Goal: Information Seeking & Learning: Learn about a topic

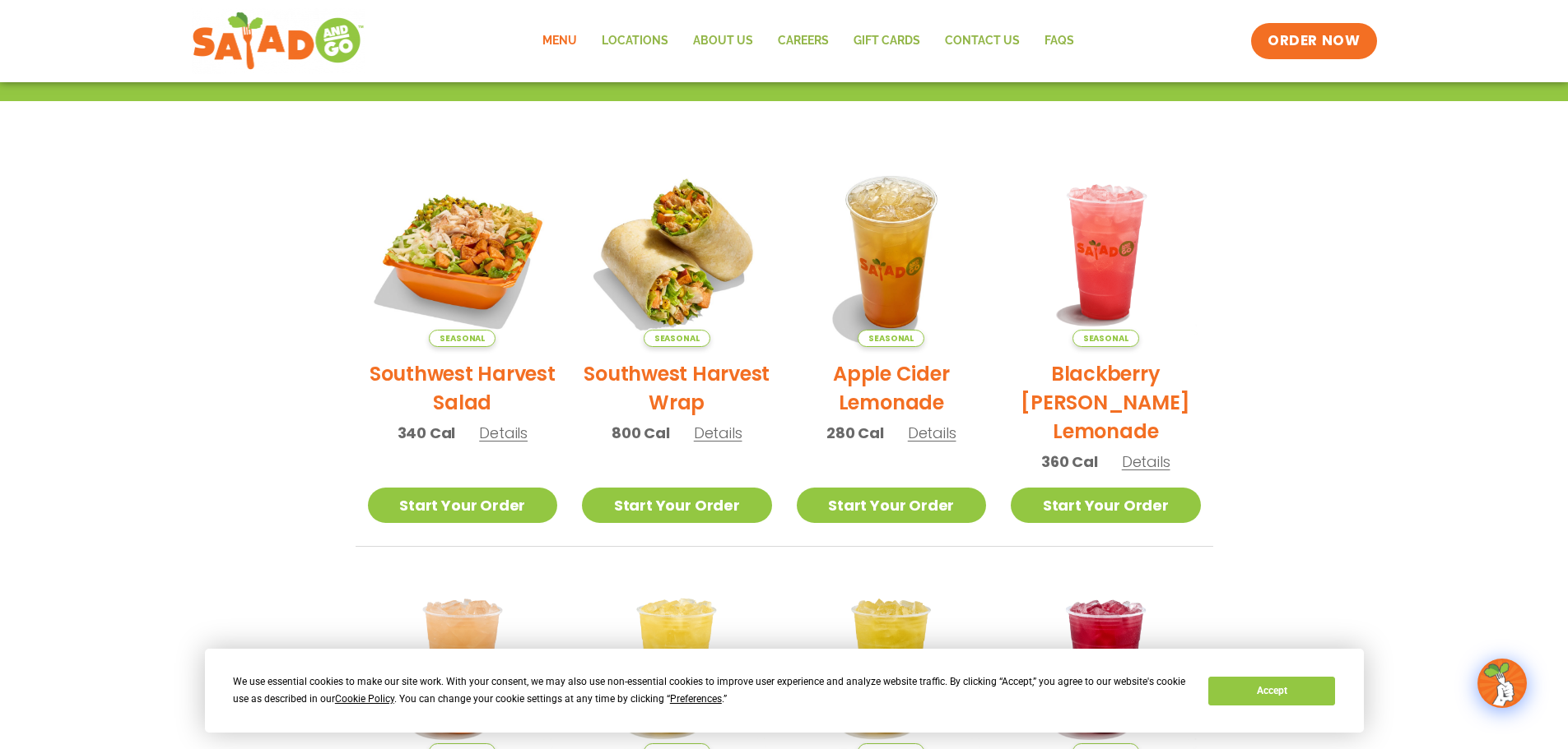
scroll to position [306, 0]
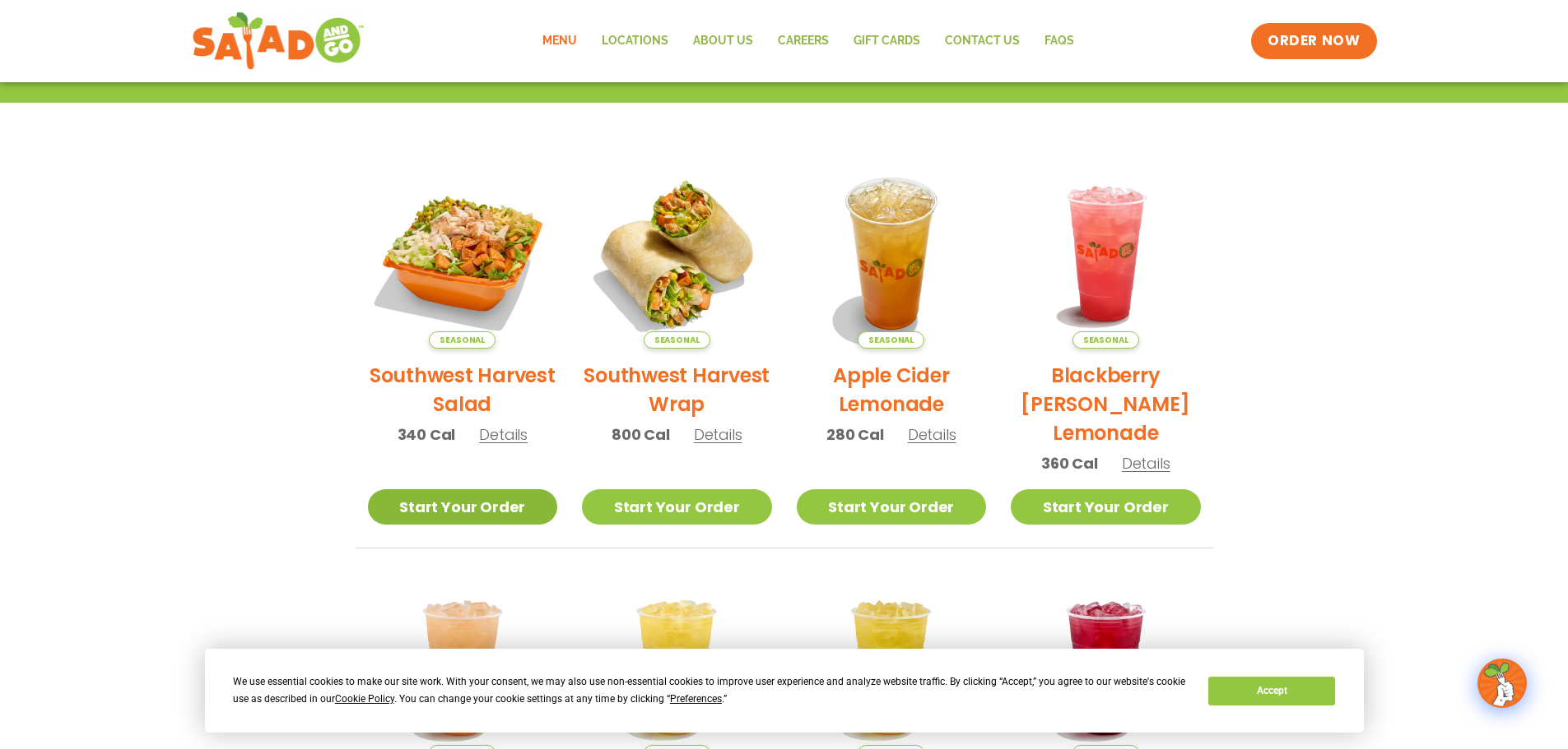
click at [477, 498] on link "Start Your Order" at bounding box center [462, 507] width 190 height 35
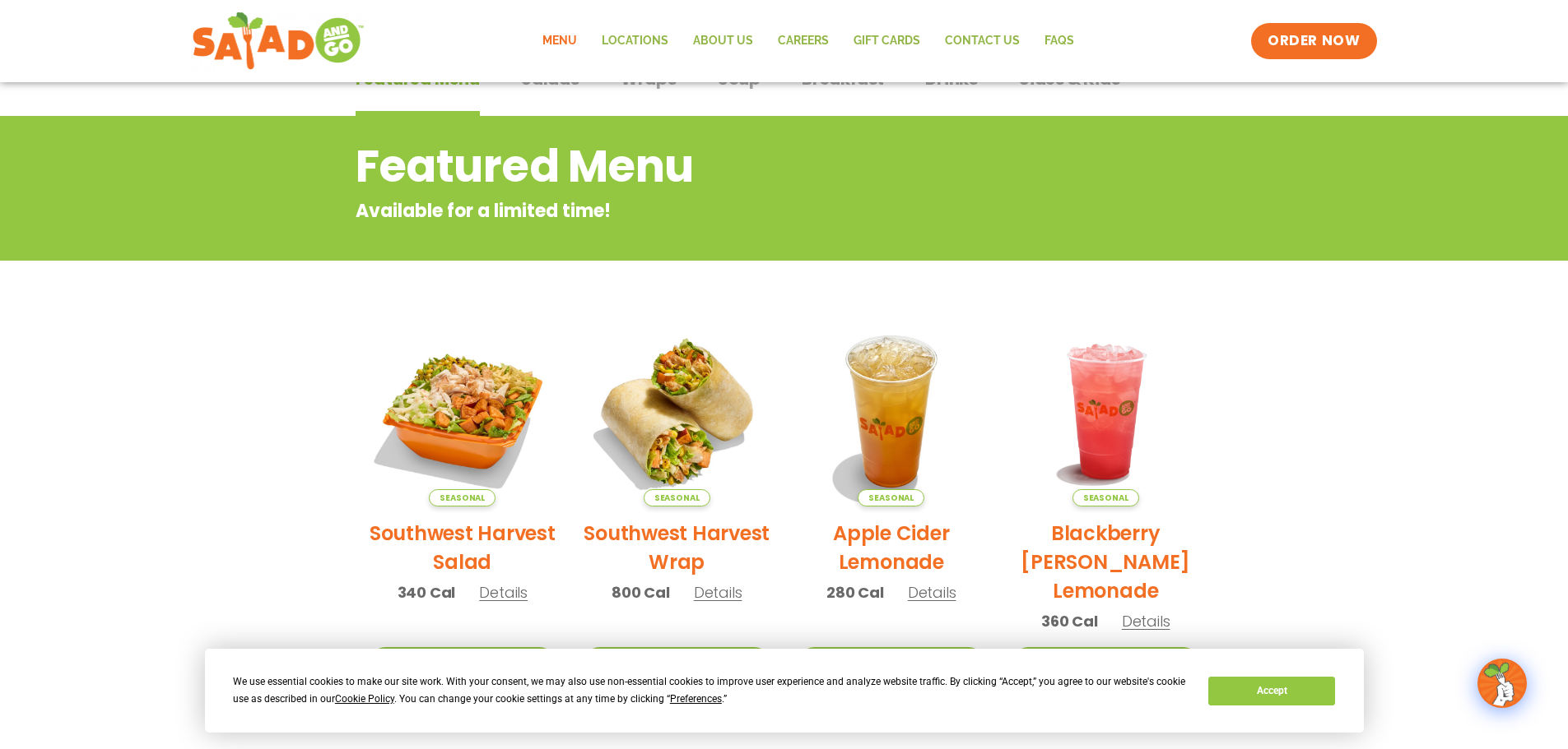
scroll to position [165, 0]
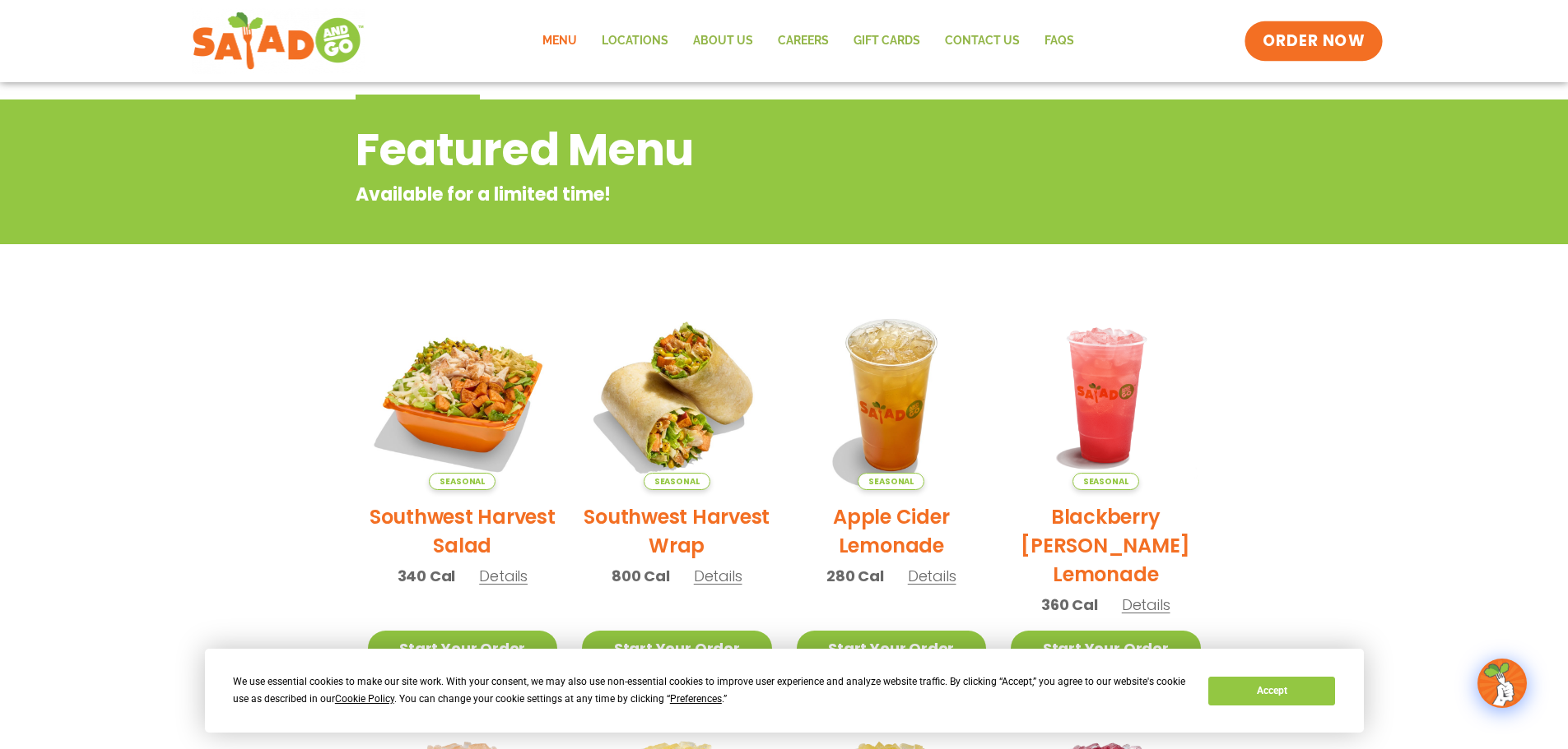
click at [1287, 37] on span "ORDER NOW" at bounding box center [1314, 41] width 102 height 22
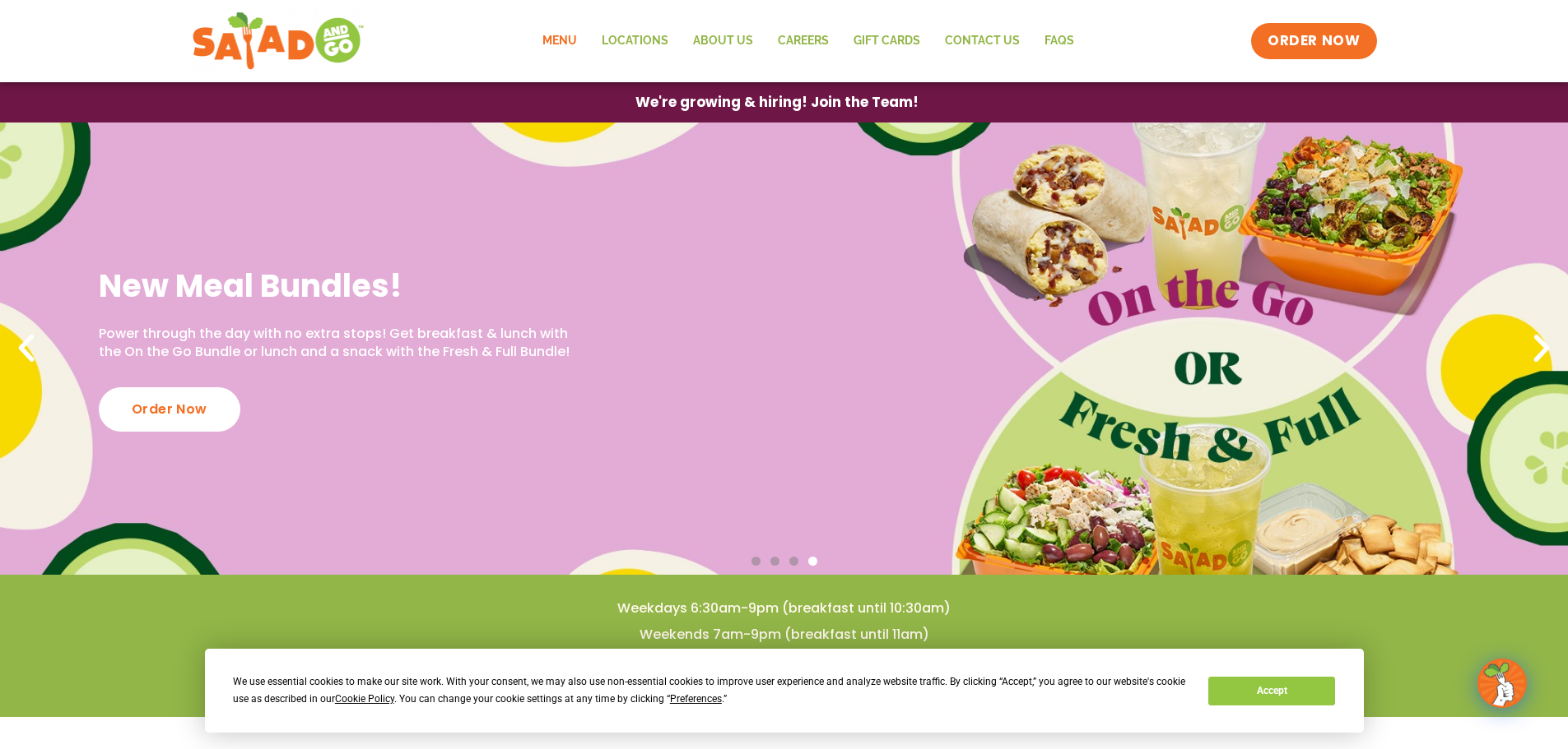
click at [575, 41] on link "Menu" at bounding box center [559, 41] width 60 height 38
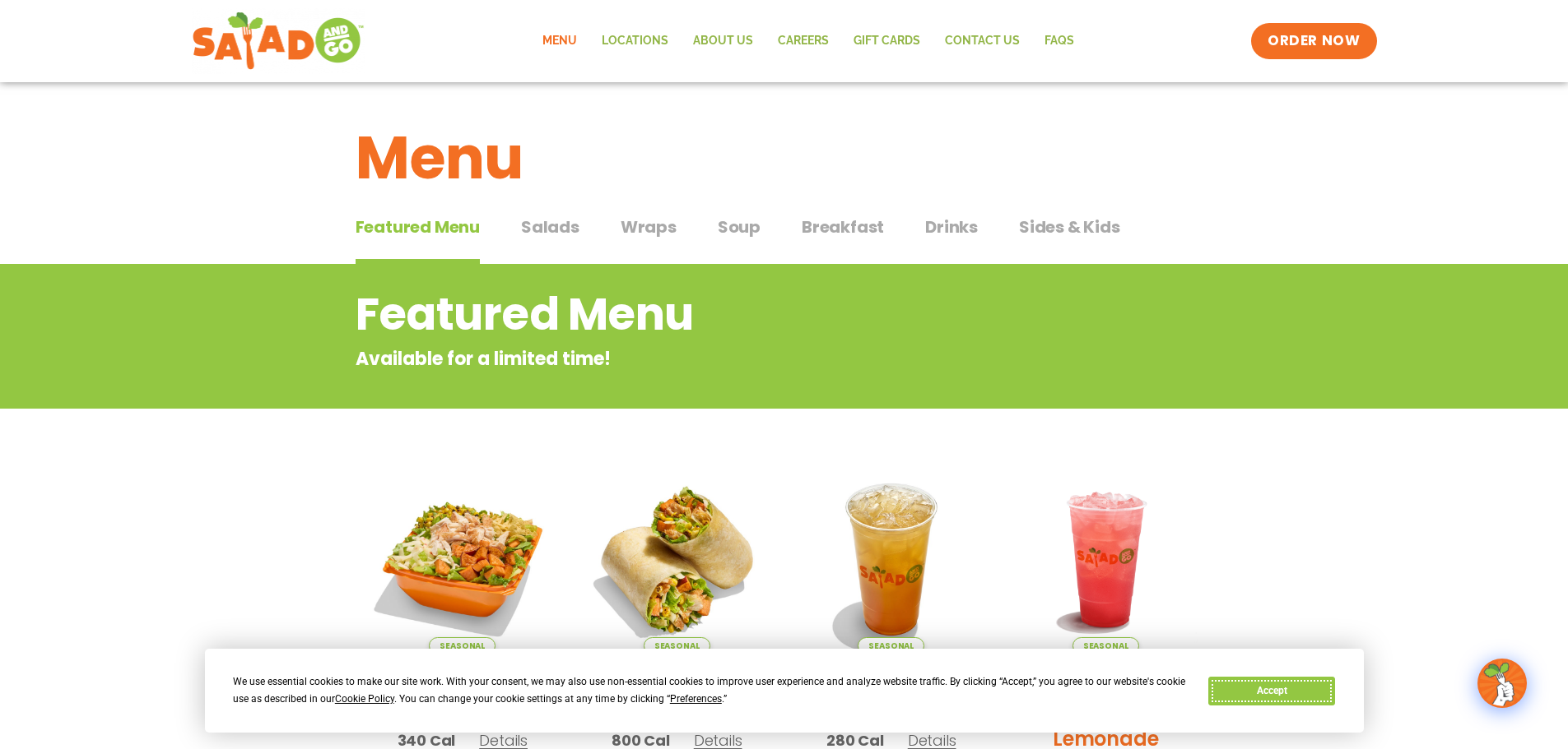
click at [1263, 704] on button "Accept" at bounding box center [1271, 691] width 127 height 28
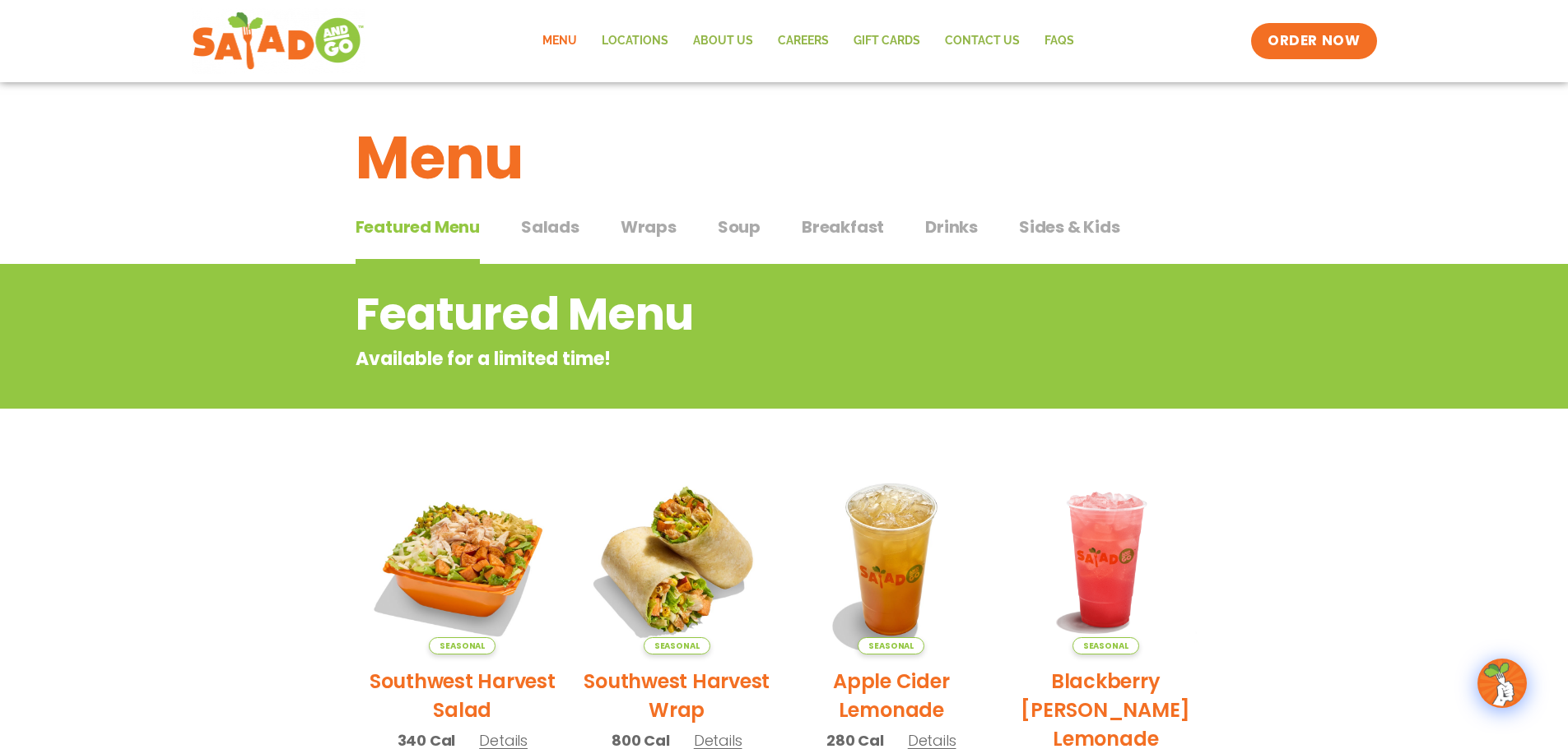
click at [533, 231] on span "Salads" at bounding box center [550, 227] width 59 height 25
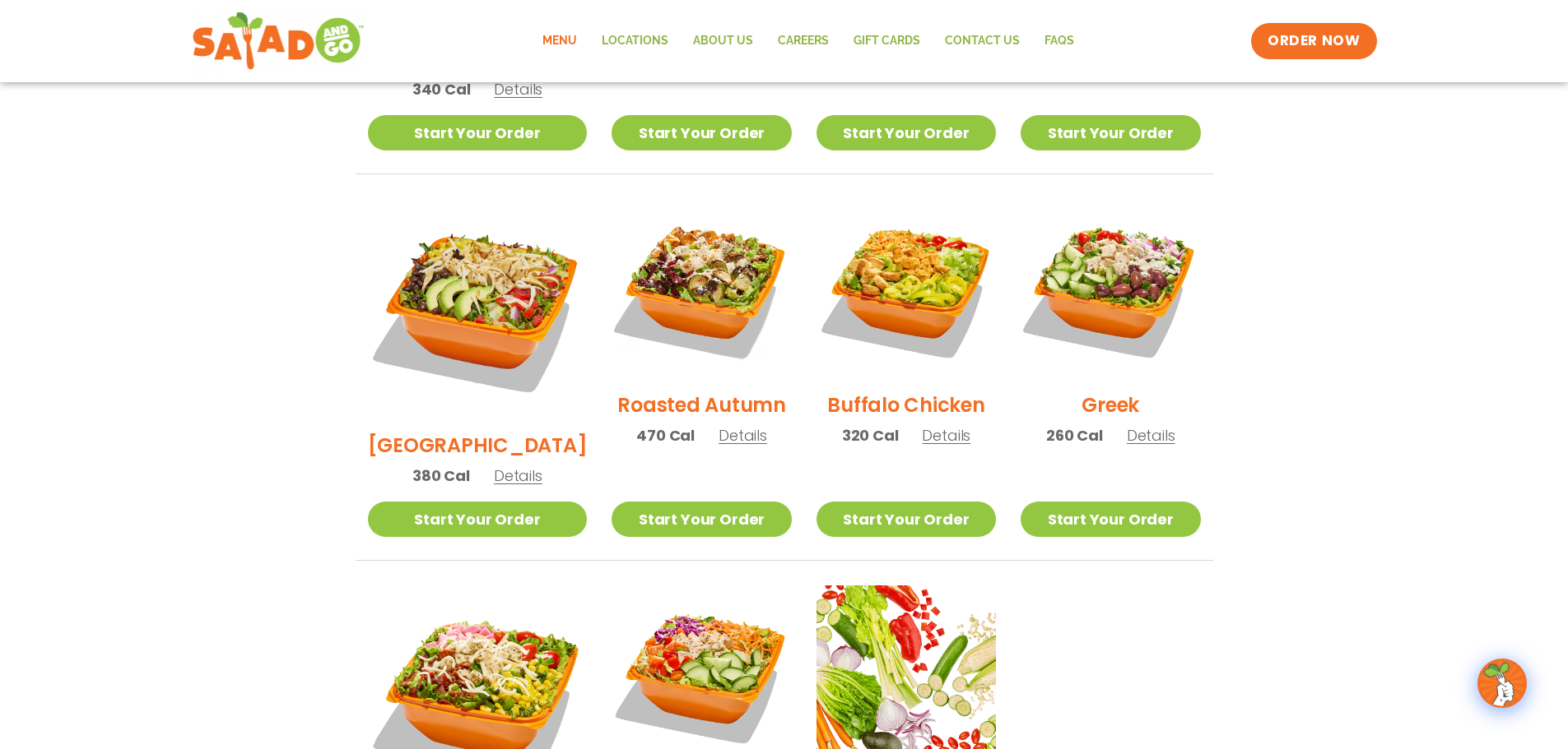
scroll to position [658, 0]
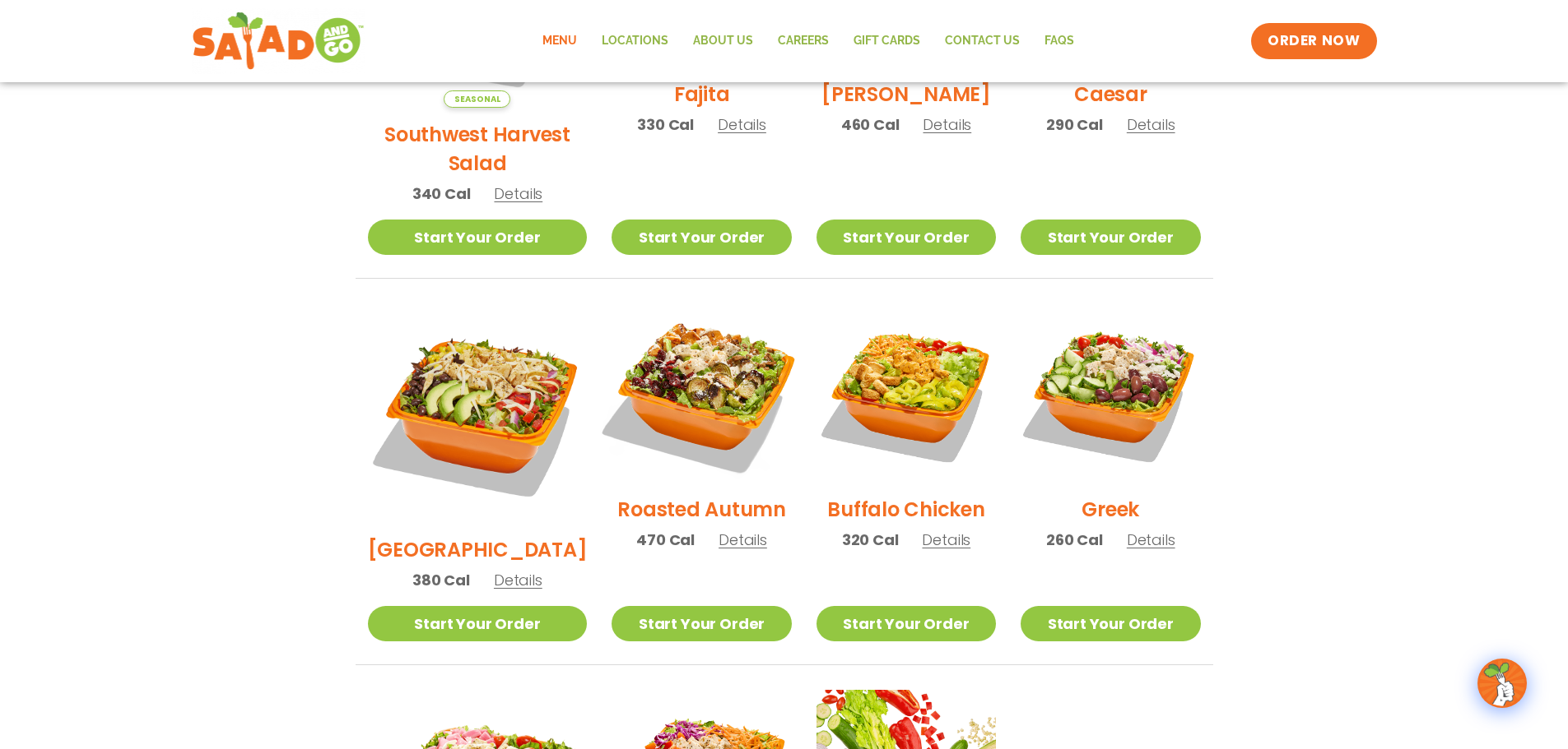
click at [666, 379] on img at bounding box center [701, 393] width 210 height 210
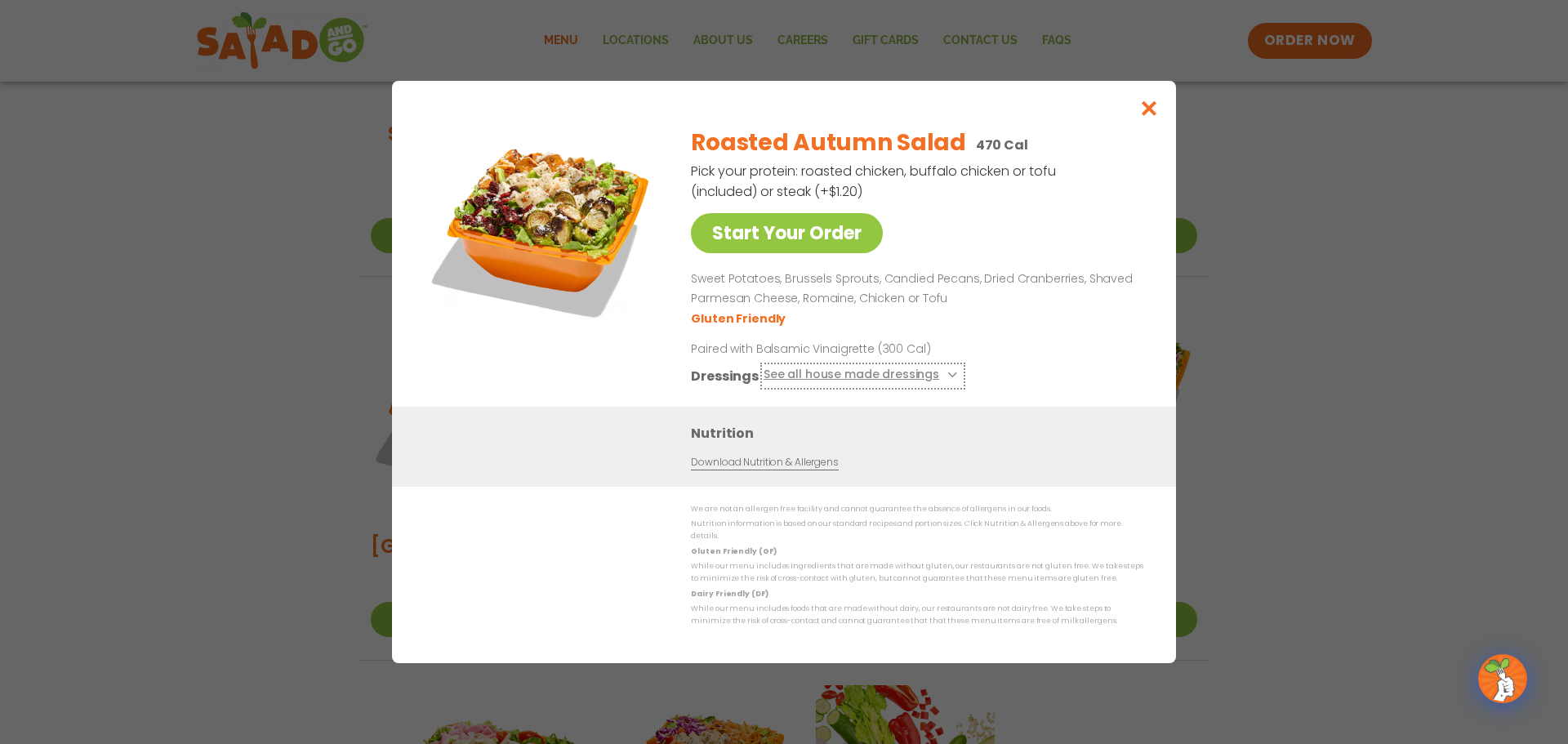
click at [948, 378] on icon at bounding box center [950, 374] width 7 height 7
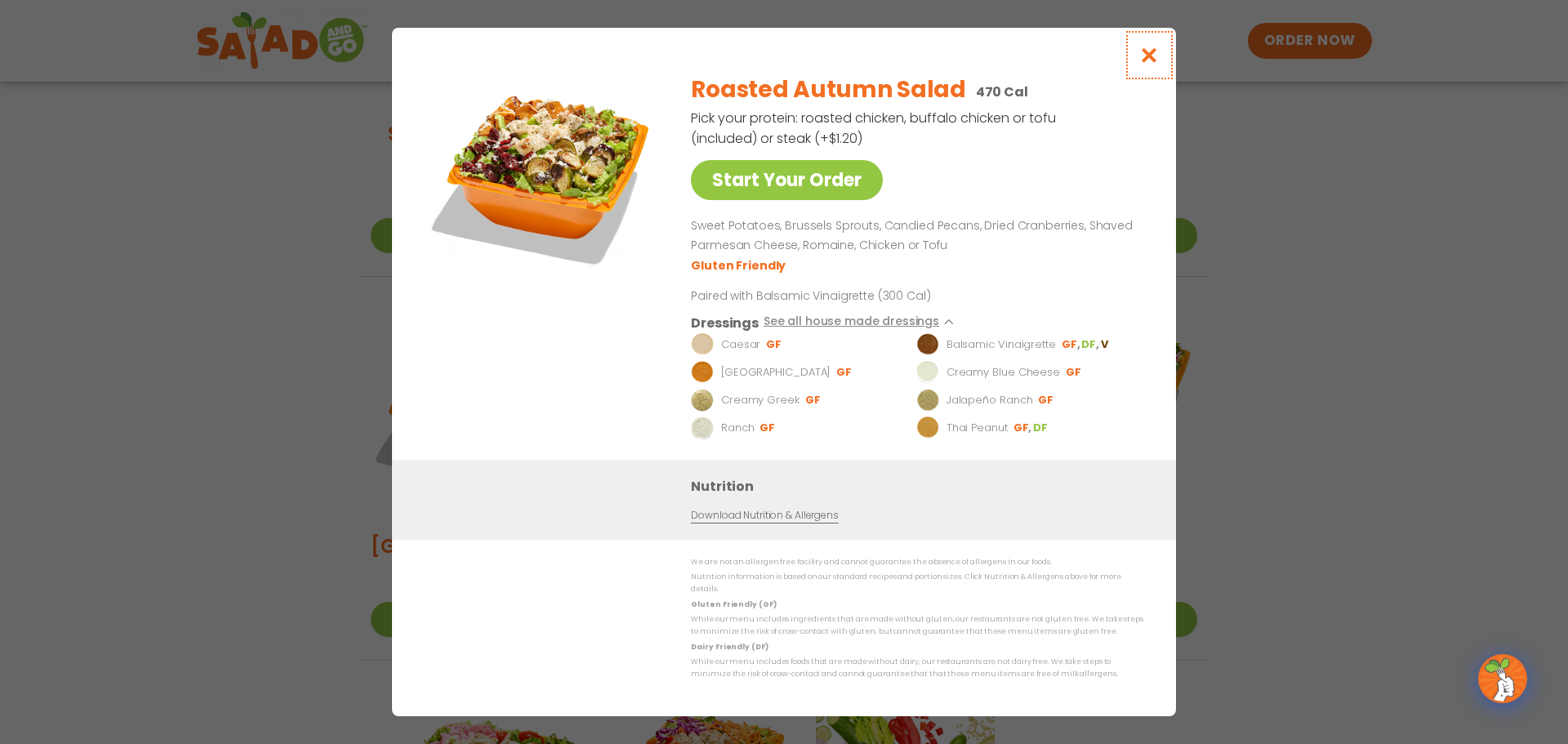
click at [1143, 61] on icon "Close modal" at bounding box center [1150, 55] width 21 height 17
